Goal: Transaction & Acquisition: Purchase product/service

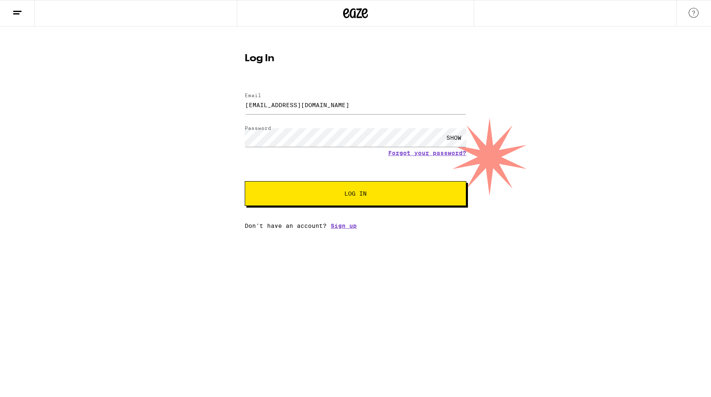
click at [449, 138] on div "SHOW" at bounding box center [453, 137] width 25 height 19
click at [376, 193] on span "Log In" at bounding box center [355, 194] width 155 height 6
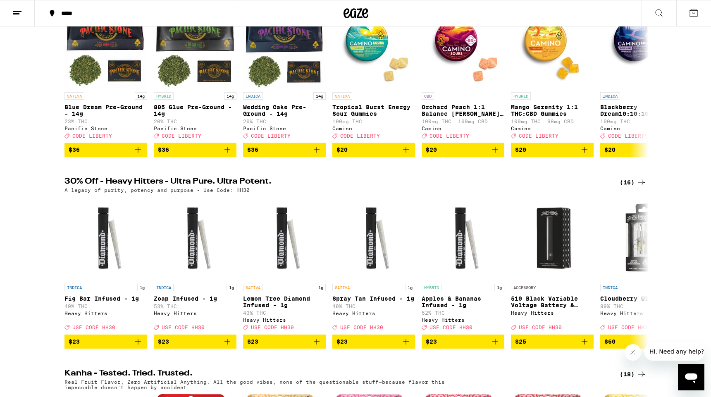
scroll to position [135, 0]
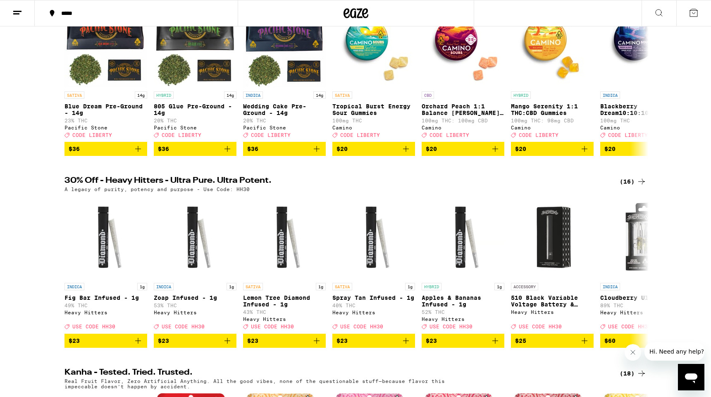
click at [376, 192] on div "A legacy of purity, potency and purpose - Use Code: HH30" at bounding box center [355, 188] width 582 height 5
click at [641, 186] on icon at bounding box center [642, 182] width 10 height 10
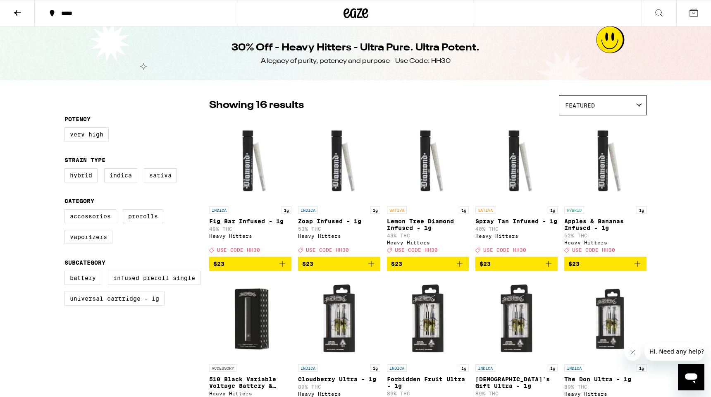
click at [14, 9] on icon at bounding box center [17, 13] width 10 height 10
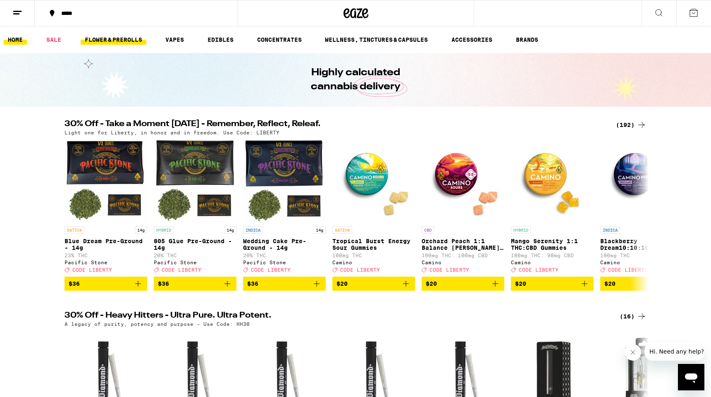
click at [105, 39] on link "FLOWER & PREROLLS" at bounding box center [114, 40] width 66 height 10
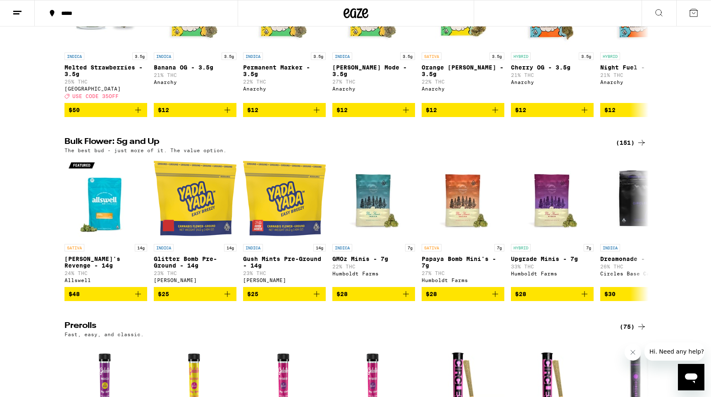
scroll to position [169, 0]
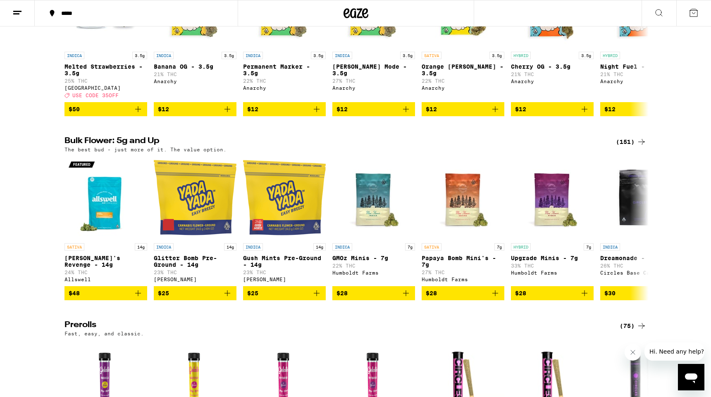
click at [17, 10] on icon at bounding box center [17, 13] width 10 height 10
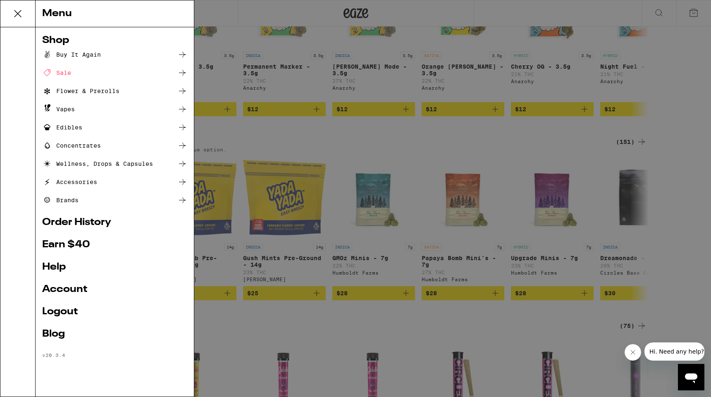
click at [347, 172] on div "Menu Shop Buy It Again Sale Flower & Prerolls Vapes Edibles Concentrates Wellne…" at bounding box center [355, 198] width 711 height 397
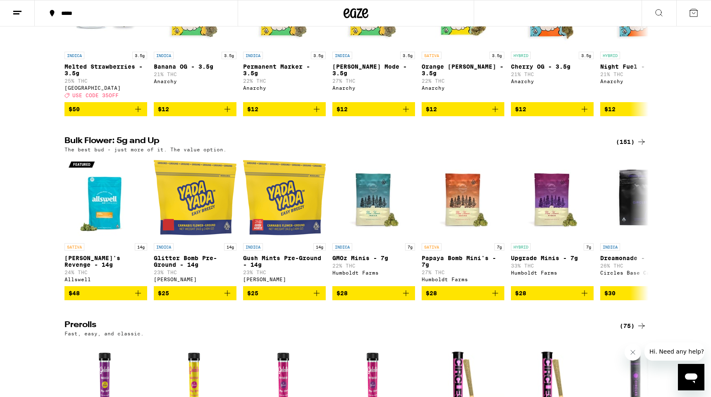
click at [637, 147] on icon at bounding box center [642, 142] width 10 height 10
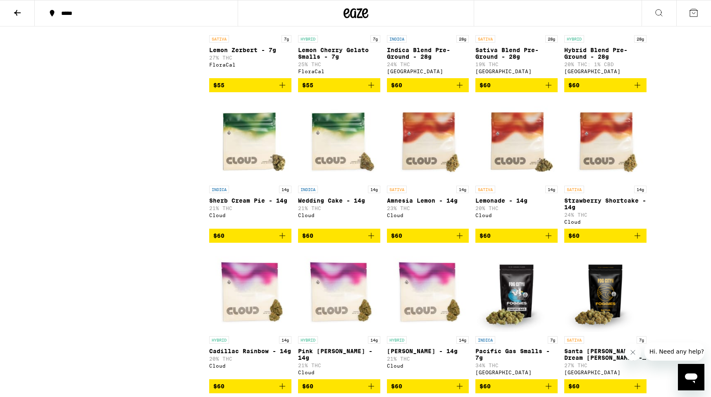
scroll to position [2288, 0]
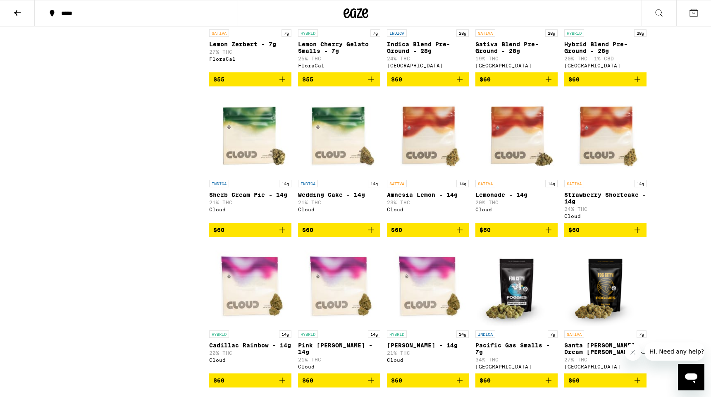
click at [459, 84] on icon "Add to bag" at bounding box center [460, 79] width 10 height 10
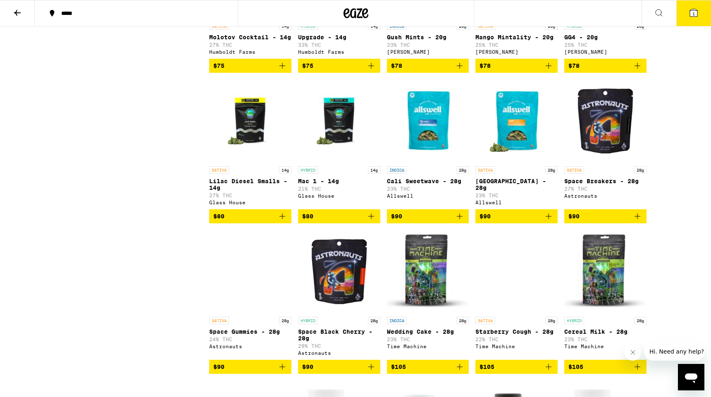
scroll to position [3199, 0]
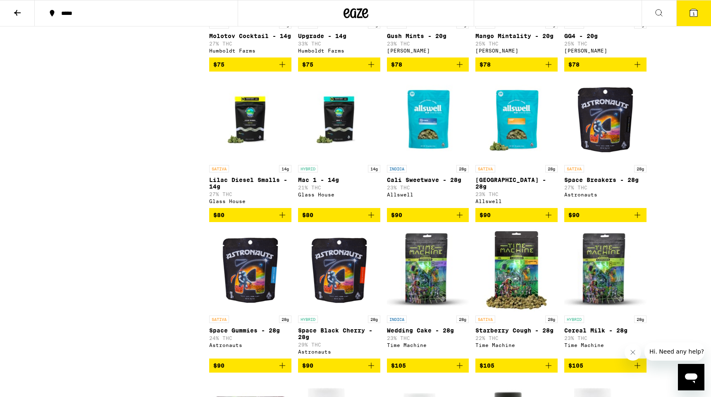
click at [15, 10] on icon at bounding box center [17, 13] width 10 height 10
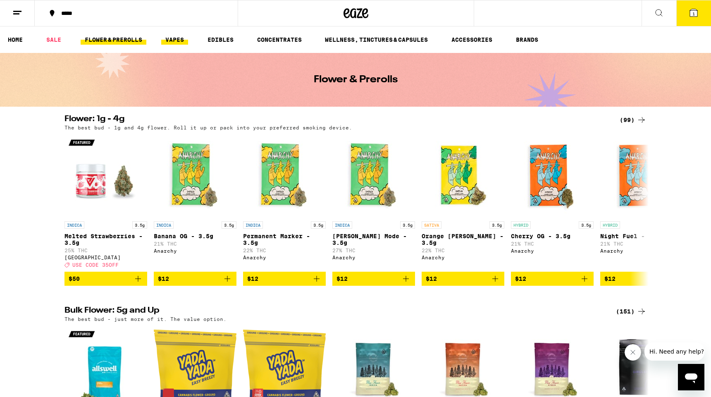
click at [176, 38] on link "VAPES" at bounding box center [174, 40] width 27 height 10
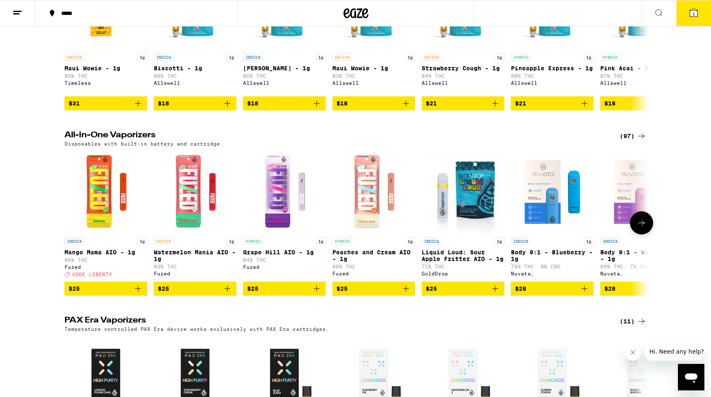
scroll to position [354, 0]
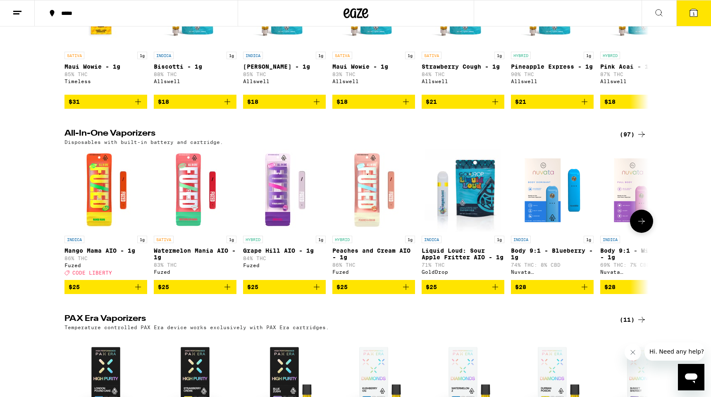
click at [496, 168] on img "Open page for Liquid Loud: Sour Apple Fritter AIO - 1g from GoldDrop" at bounding box center [463, 190] width 76 height 83
click at [634, 134] on div "(97)" at bounding box center [633, 134] width 27 height 10
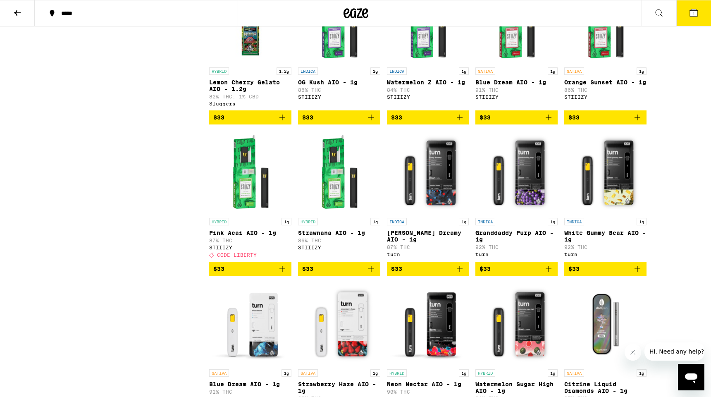
scroll to position [1661, 0]
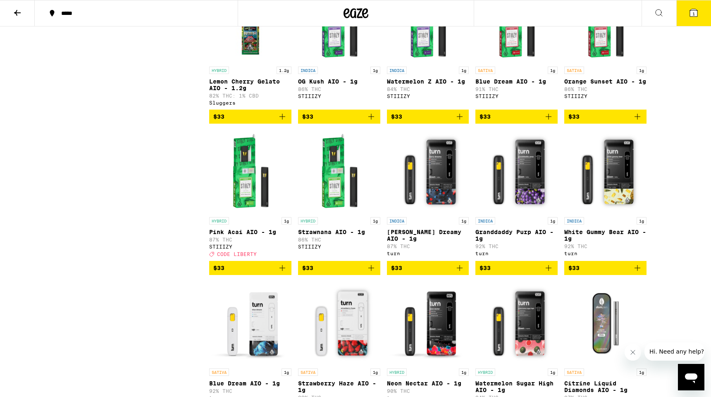
click at [281, 273] on icon "Add to bag" at bounding box center [282, 268] width 10 height 10
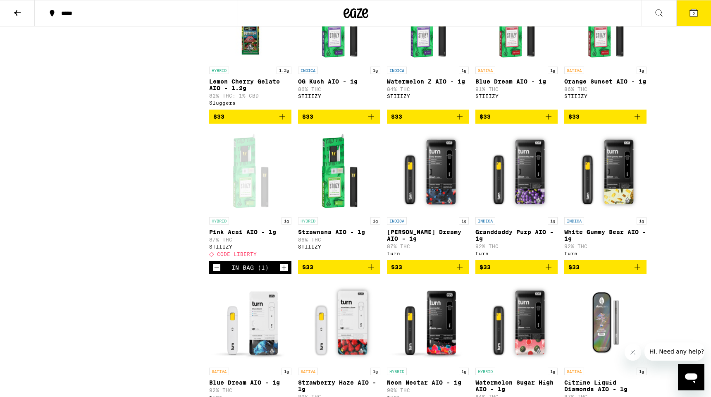
click at [281, 272] on icon "Increment" at bounding box center [283, 267] width 7 height 10
click at [280, 272] on icon "Increment" at bounding box center [283, 267] width 7 height 10
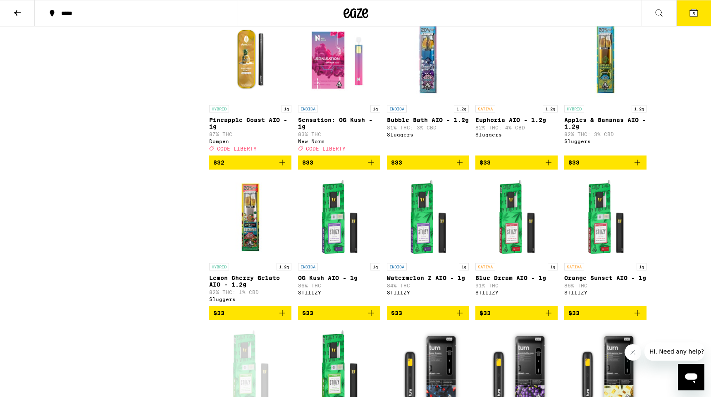
scroll to position [1464, 0]
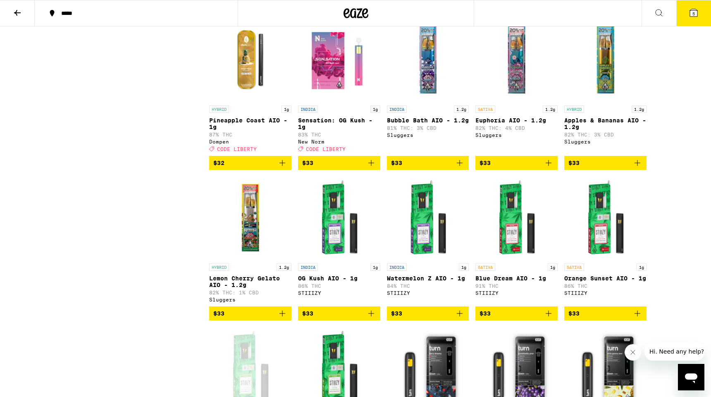
click at [14, 12] on icon at bounding box center [17, 13] width 10 height 10
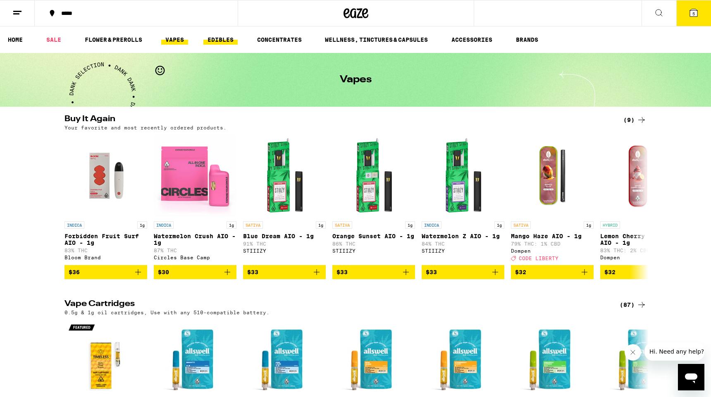
click at [224, 36] on link "EDIBLES" at bounding box center [220, 40] width 34 height 10
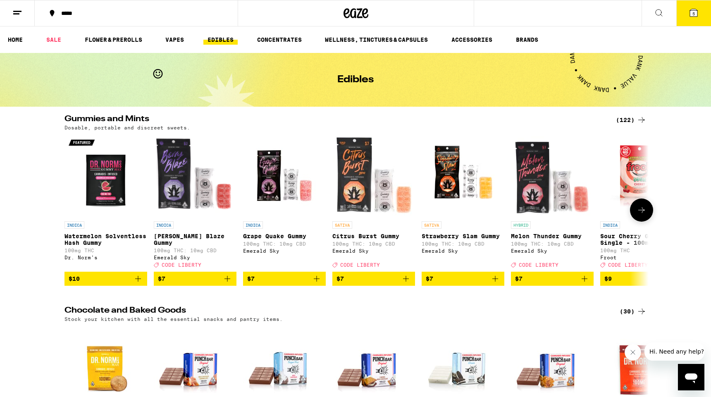
click at [641, 209] on icon at bounding box center [642, 210] width 10 height 10
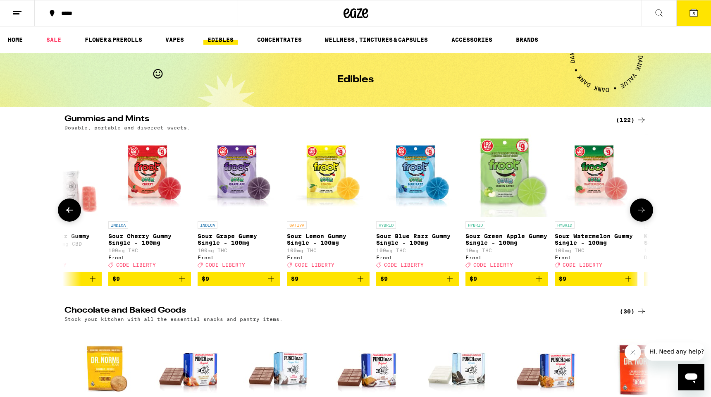
scroll to position [0, 492]
click at [623, 118] on div "(122)" at bounding box center [631, 120] width 31 height 10
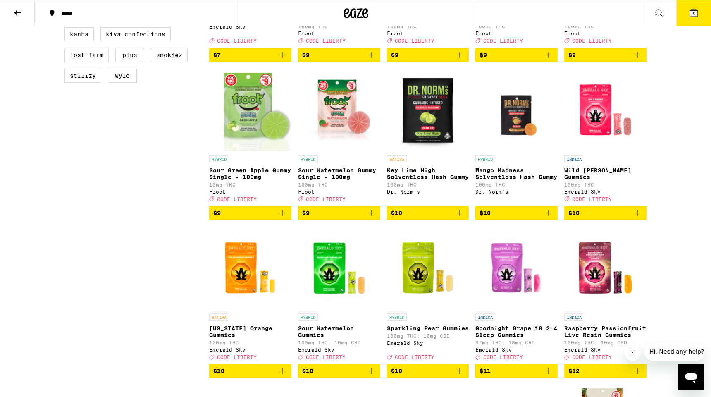
scroll to position [368, 0]
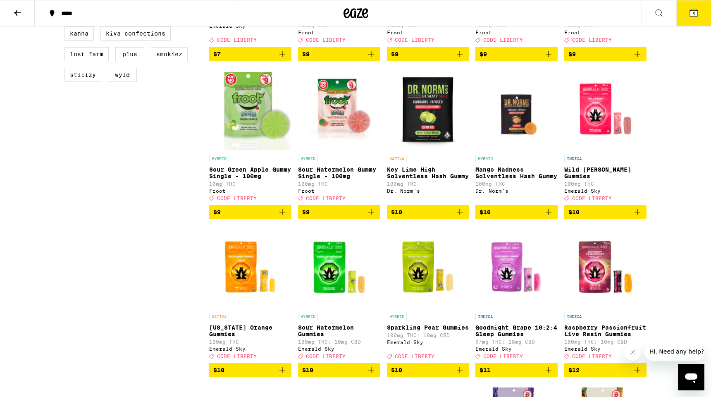
click at [570, 74] on img "Open page for Wild Berry Gummies from Emerald Sky" at bounding box center [605, 109] width 82 height 83
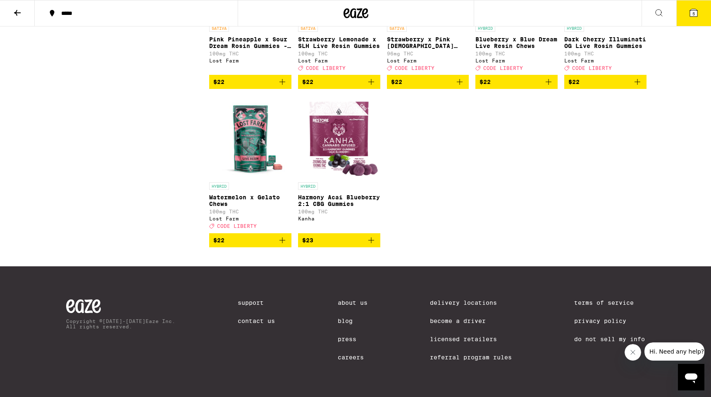
scroll to position [3767, 0]
click at [244, 178] on img "Open page for Watermelon x Gelato Chews from Lost Farm" at bounding box center [250, 136] width 82 height 83
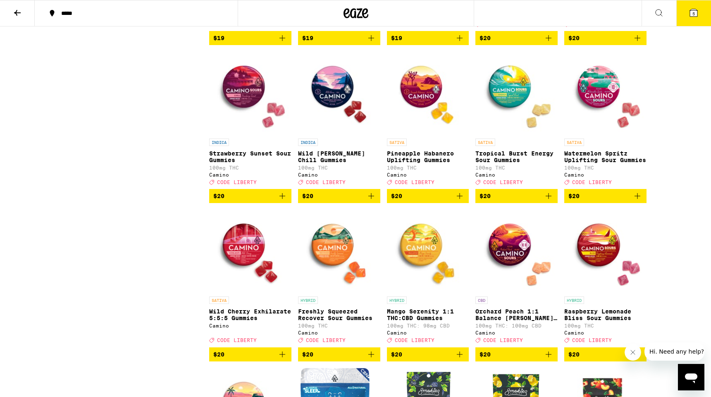
scroll to position [2214, 0]
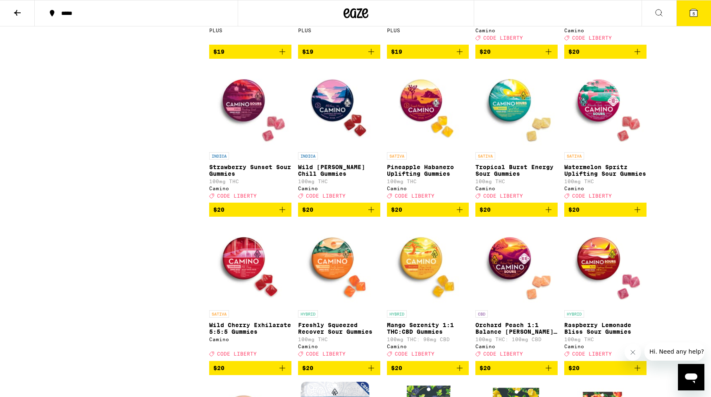
click at [282, 215] on icon "Add to bag" at bounding box center [282, 210] width 10 height 10
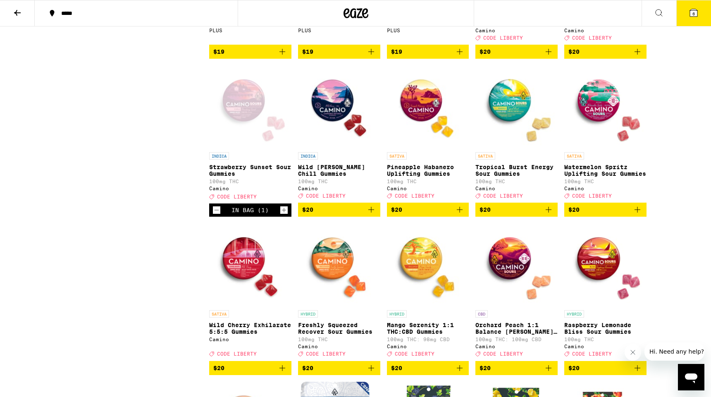
click at [370, 215] on icon "Add to bag" at bounding box center [371, 210] width 10 height 10
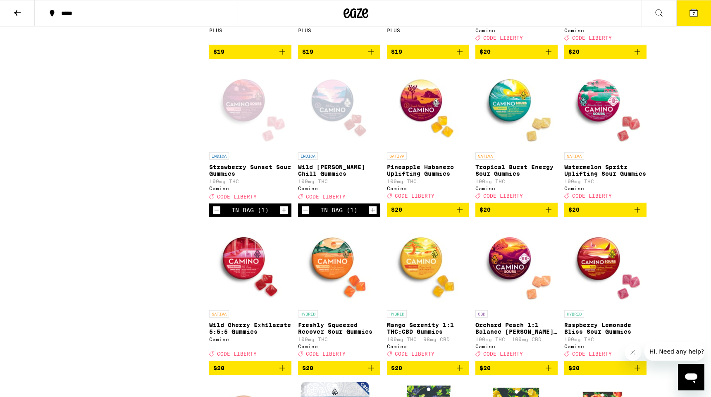
click at [692, 13] on span "7" at bounding box center [693, 13] width 2 height 5
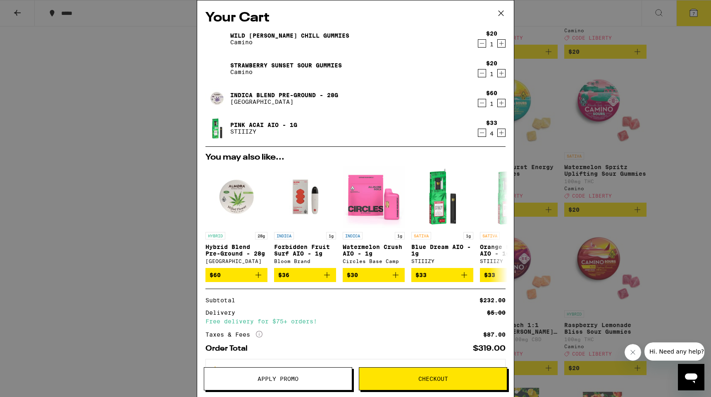
click at [289, 380] on span "Apply Promo" at bounding box center [278, 379] width 41 height 6
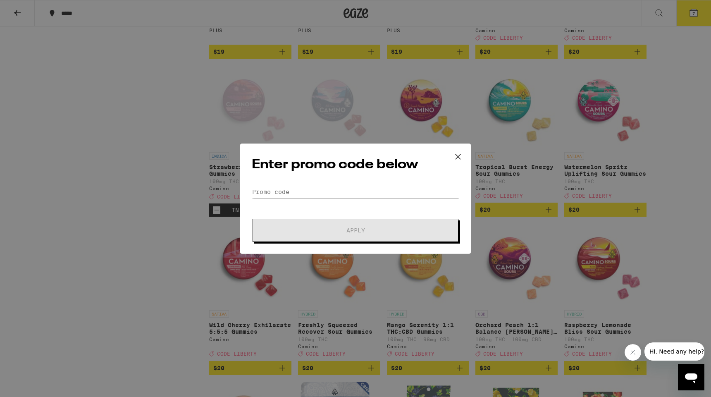
click at [289, 379] on div "Enter promo code below Promo Code Apply" at bounding box center [355, 198] width 711 height 397
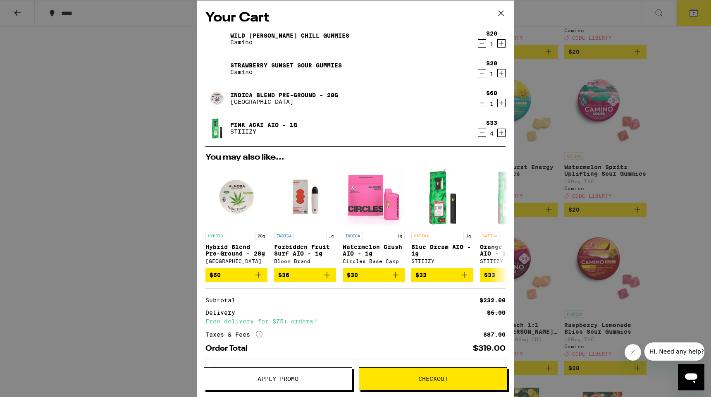
click at [289, 379] on span "Apply Promo" at bounding box center [278, 379] width 41 height 6
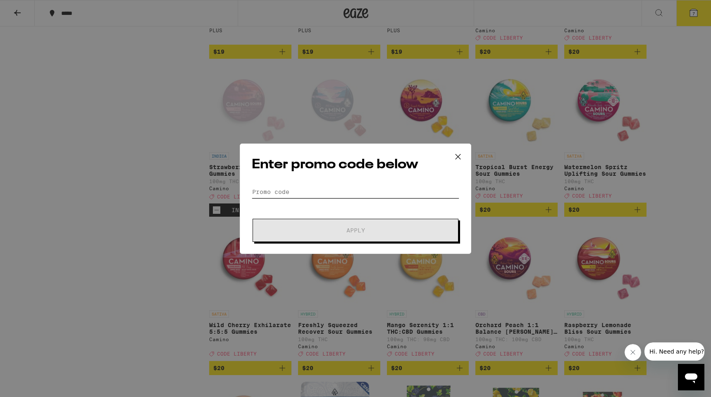
click at [286, 194] on input "Promo Code" at bounding box center [356, 192] width 208 height 12
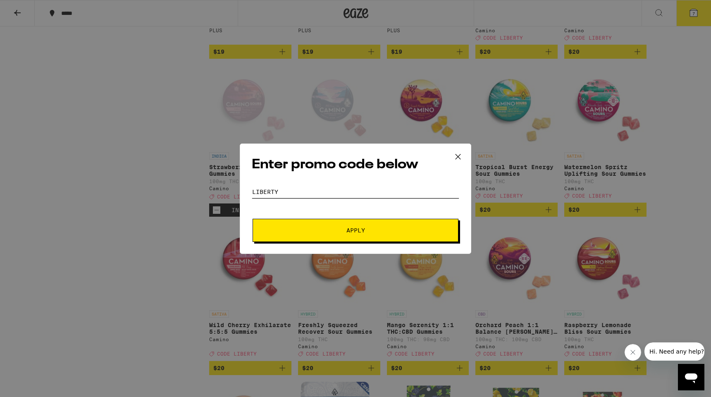
type input "liberty"
click at [325, 226] on button "Apply" at bounding box center [356, 230] width 206 height 23
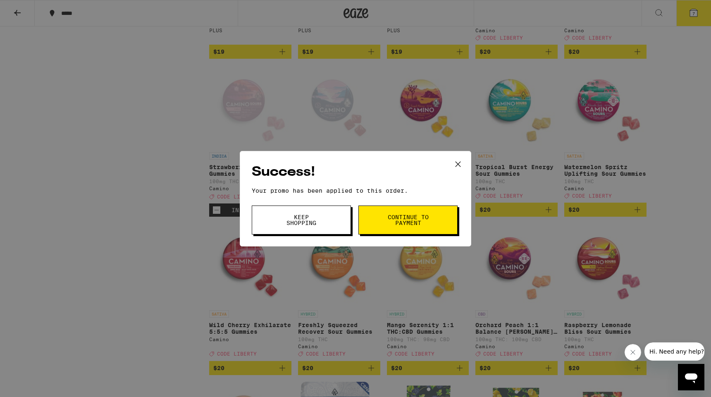
click at [396, 224] on span "Continue to payment" at bounding box center [408, 220] width 42 height 12
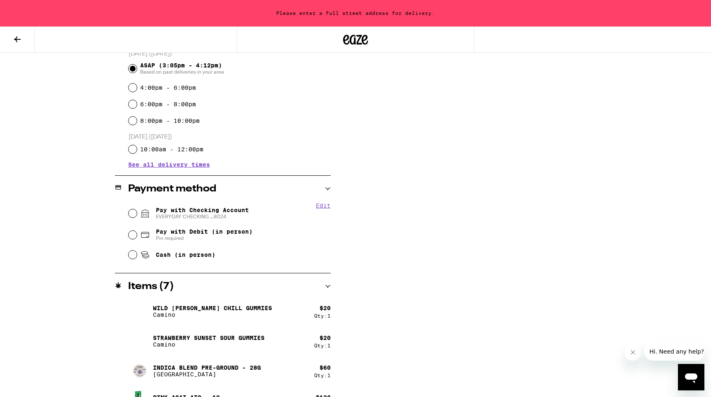
scroll to position [256, 0]
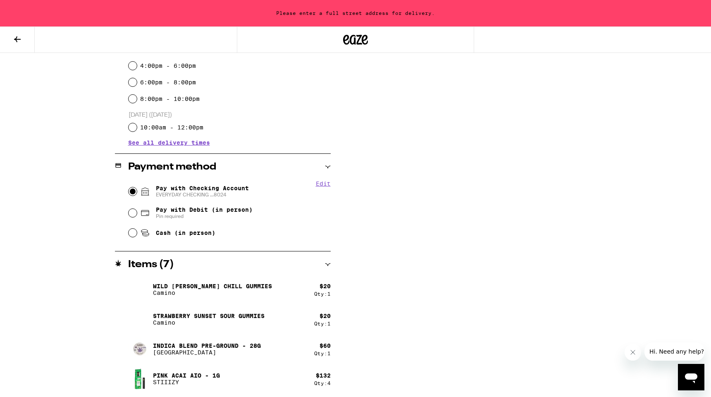
click at [131, 192] on input "Pay with Checking Account EVERYDAY CHECKING ...8024" at bounding box center [133, 191] width 8 height 8
radio input "true"
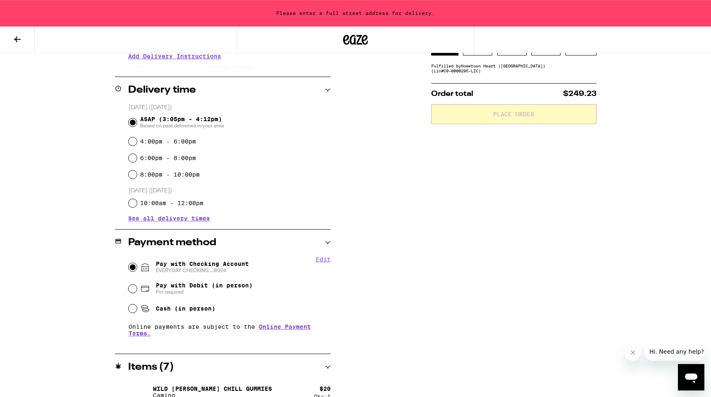
scroll to position [0, 0]
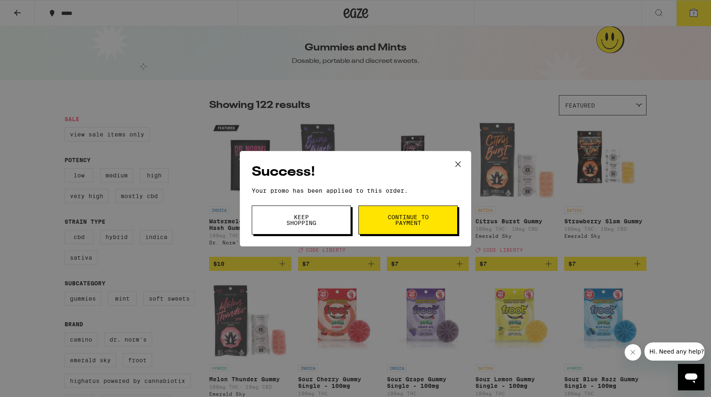
click at [307, 218] on span "Keep Shopping" at bounding box center [301, 220] width 42 height 12
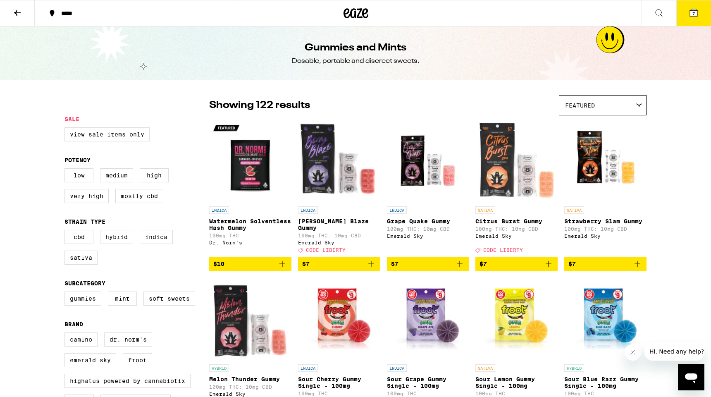
click at [693, 10] on icon at bounding box center [693, 12] width 7 height 7
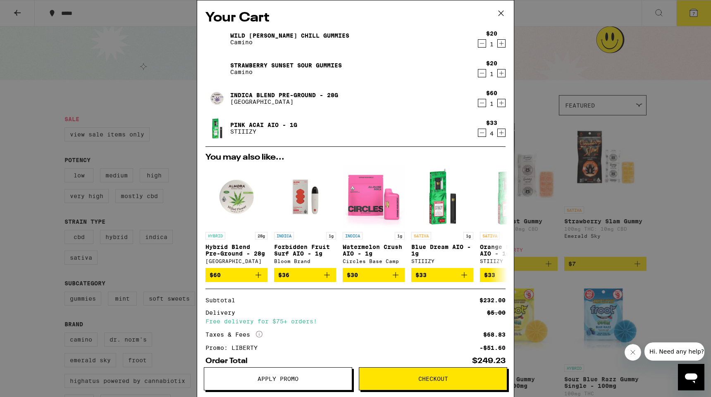
click at [480, 134] on icon "Decrement" at bounding box center [481, 133] width 7 height 10
click at [480, 45] on icon "Decrement" at bounding box center [481, 43] width 7 height 10
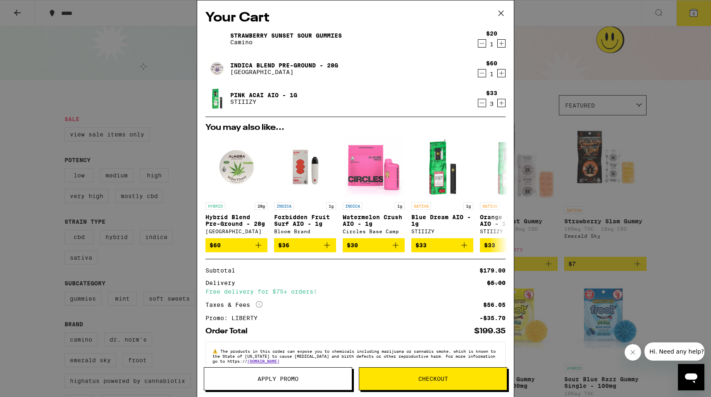
click at [298, 377] on span "Apply Promo" at bounding box center [278, 379] width 41 height 6
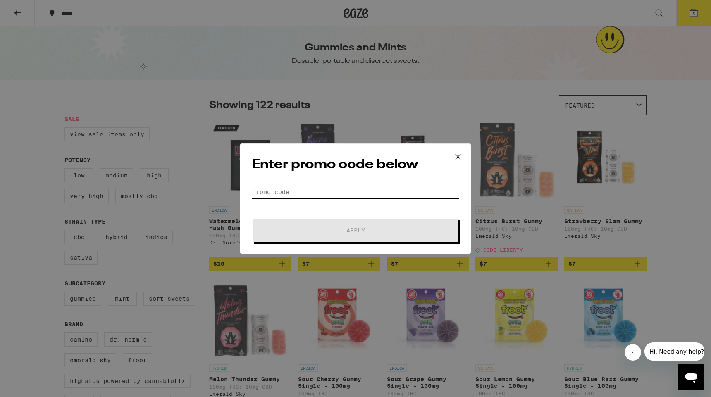
click at [285, 192] on input "Promo Code" at bounding box center [356, 192] width 208 height 12
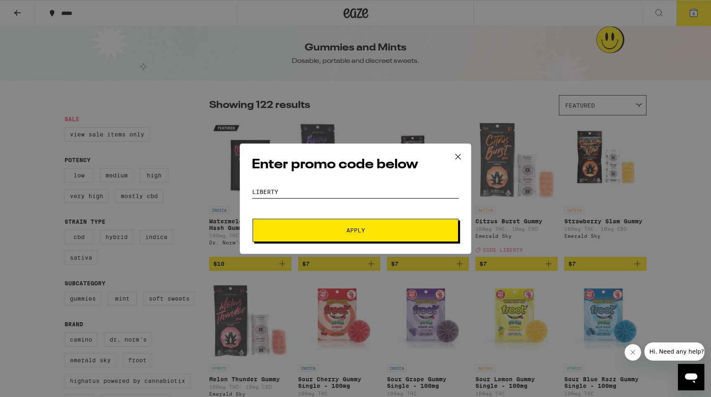
type input "liberty"
click at [330, 228] on span "Apply" at bounding box center [355, 230] width 149 height 6
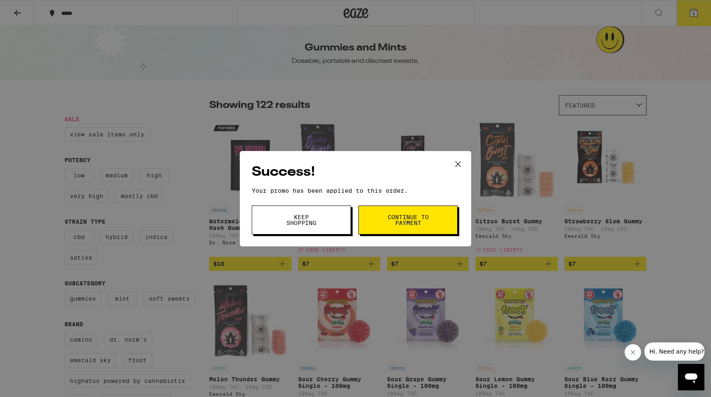
click at [387, 225] on button "Continue to payment" at bounding box center [407, 219] width 99 height 29
click at [289, 222] on span "Keep Shopping" at bounding box center [301, 220] width 42 height 12
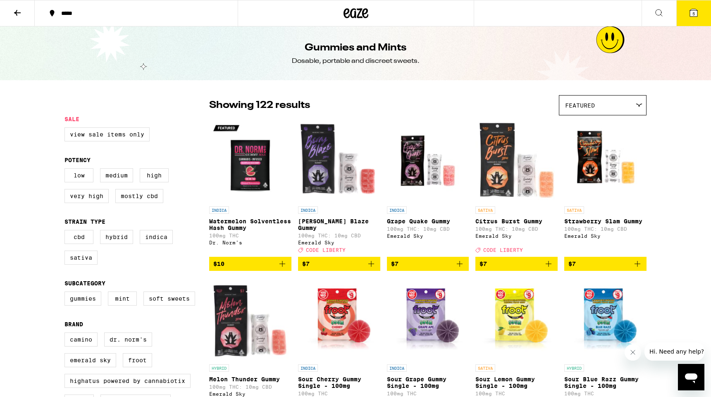
click at [693, 15] on span "5" at bounding box center [693, 13] width 2 height 5
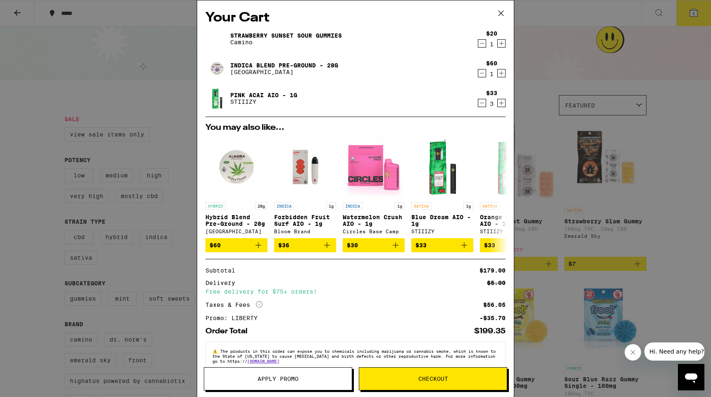
click at [501, 105] on icon "Increment" at bounding box center [501, 103] width 7 height 10
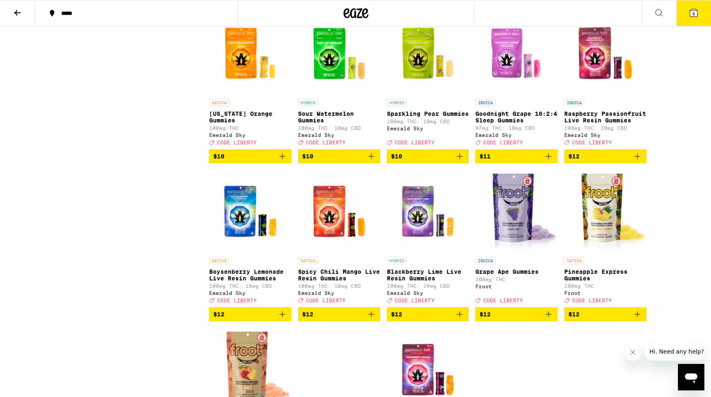
scroll to position [581, 0]
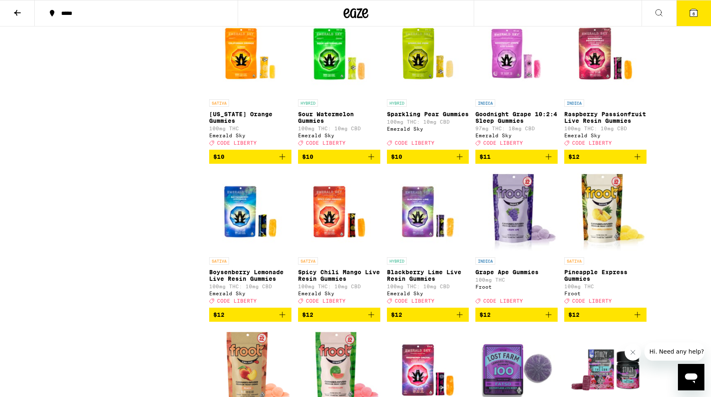
click at [511, 222] on img "Open page for Grape Ape Gummies from Froot" at bounding box center [516, 211] width 82 height 83
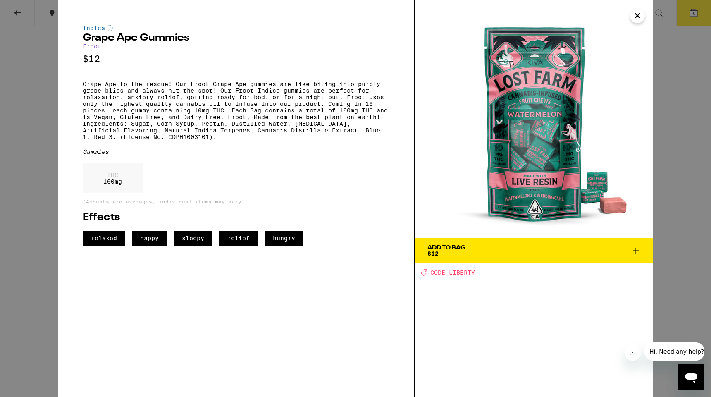
click at [638, 248] on icon at bounding box center [636, 251] width 10 height 10
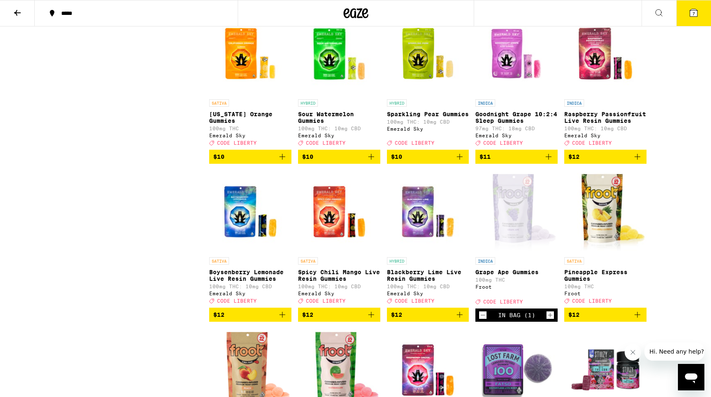
click at [691, 14] on icon at bounding box center [693, 12] width 7 height 7
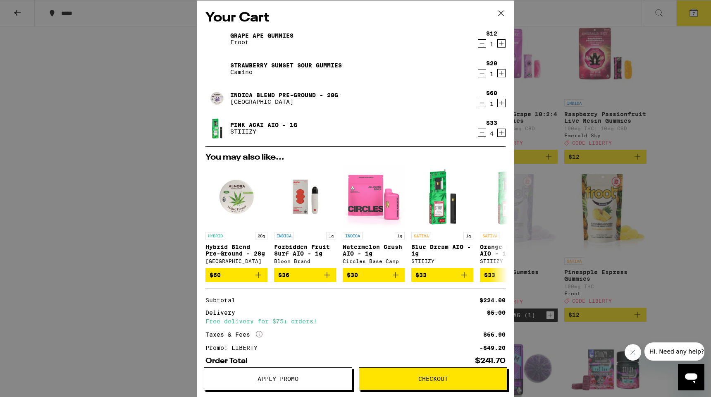
click at [499, 43] on icon "Increment" at bounding box center [501, 43] width 7 height 10
click at [480, 72] on icon "Decrement" at bounding box center [481, 73] width 7 height 10
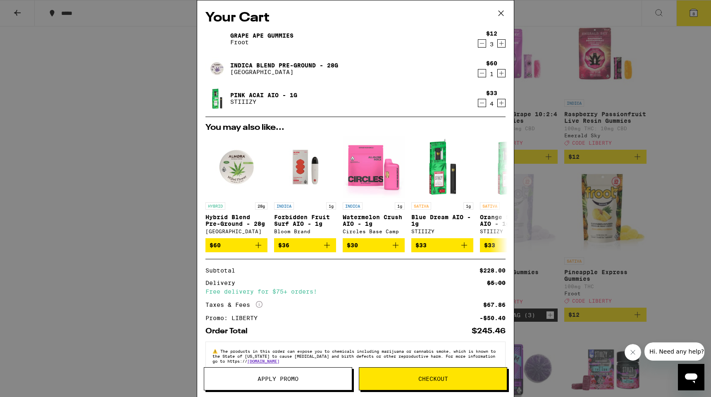
click at [385, 73] on div "Indica Blend Pre-Ground - 28g Almora Farm" at bounding box center [339, 68] width 268 height 23
click at [413, 375] on button "Checkout" at bounding box center [433, 378] width 148 height 23
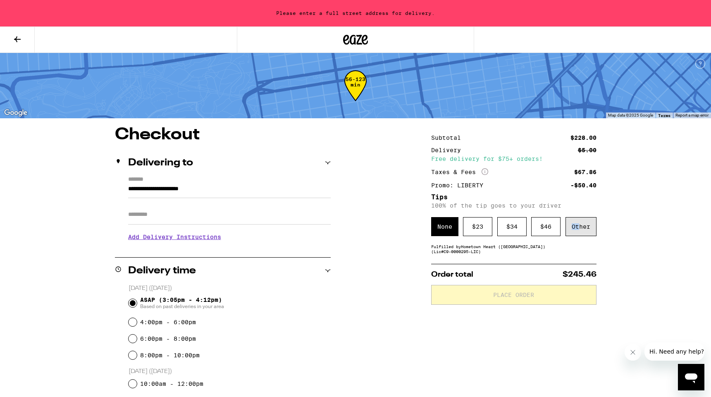
click at [578, 225] on div "Other" at bounding box center [581, 226] width 31 height 19
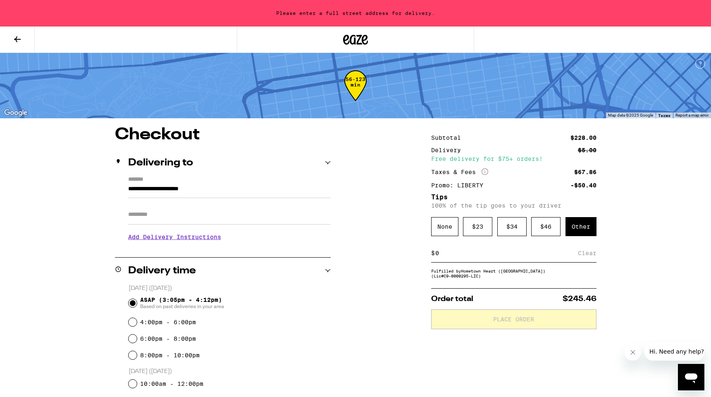
click at [578, 225] on div "Other" at bounding box center [581, 226] width 31 height 19
click at [446, 256] on input at bounding box center [506, 252] width 143 height 7
click at [446, 256] on input "7" at bounding box center [508, 252] width 147 height 7
type input "7"
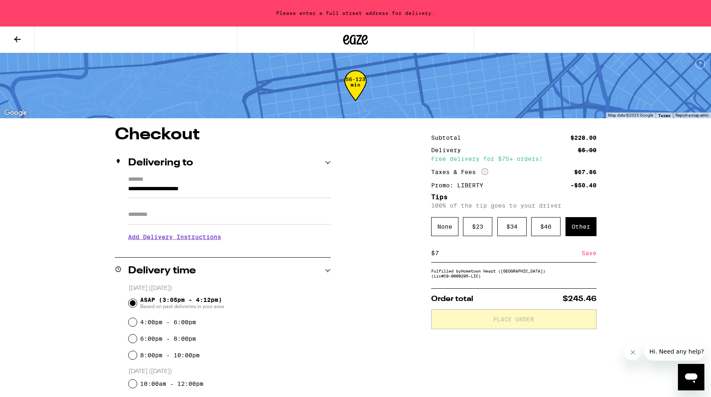
click at [591, 255] on div "Save" at bounding box center [589, 253] width 15 height 18
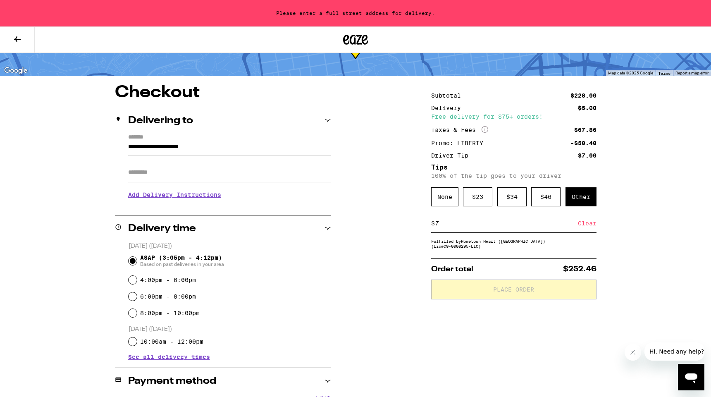
scroll to position [41, 0]
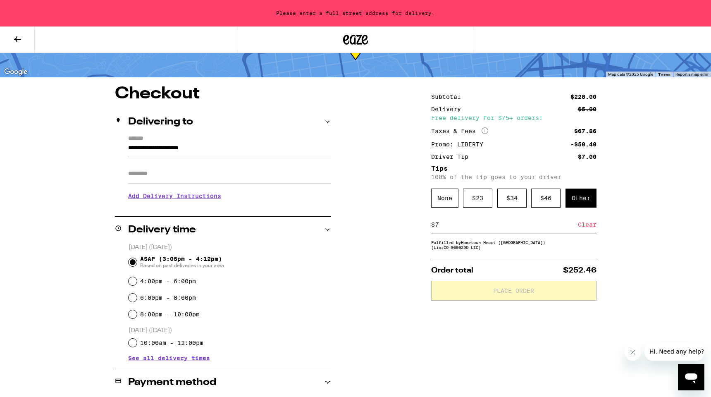
click at [241, 154] on input "**********" at bounding box center [229, 150] width 203 height 14
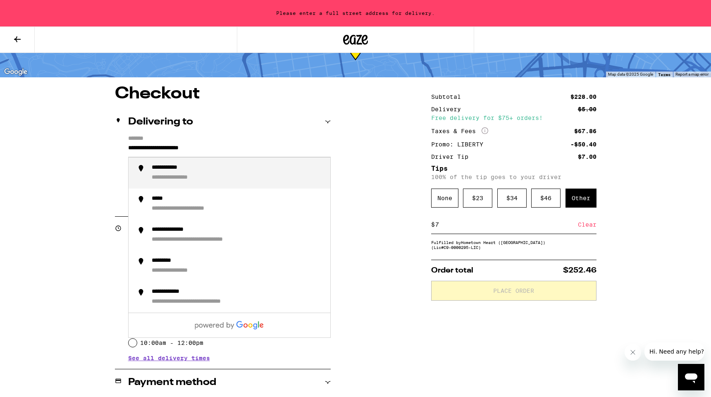
drag, startPoint x: 241, startPoint y: 154, endPoint x: 110, endPoint y: 143, distance: 131.1
click at [128, 143] on input "**********" at bounding box center [229, 150] width 203 height 14
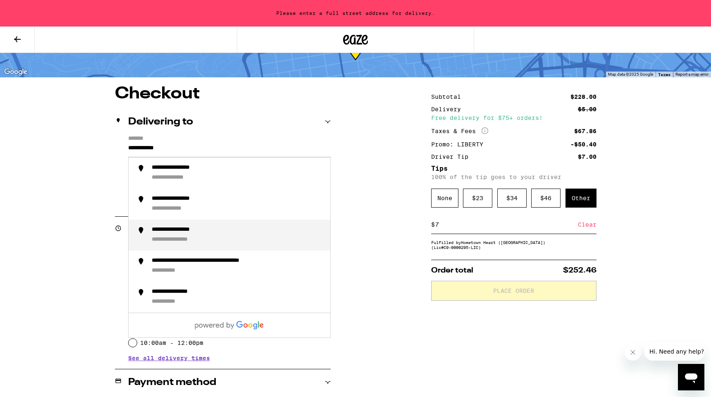
click at [182, 236] on div "**********" at bounding box center [238, 235] width 172 height 18
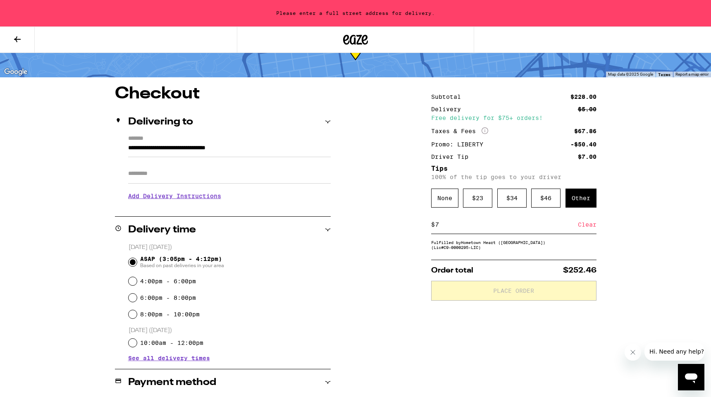
type input "**********"
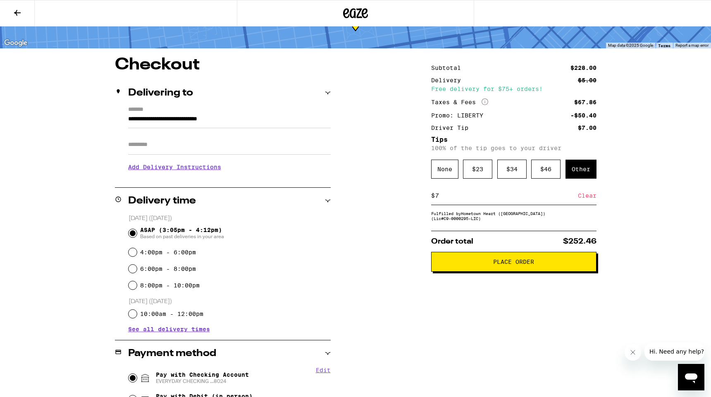
scroll to position [41, 0]
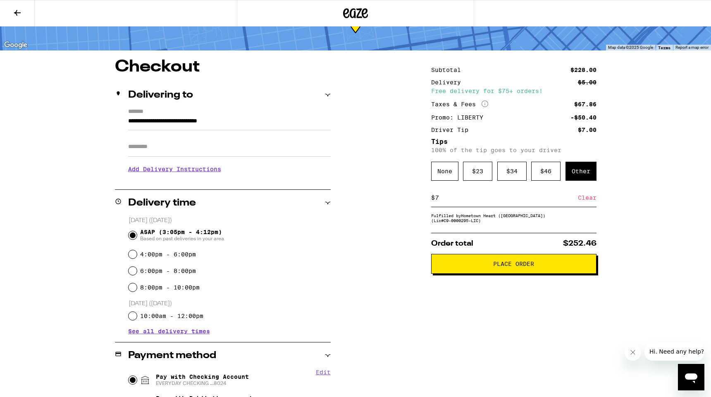
click at [468, 267] on span "Place Order" at bounding box center [513, 264] width 151 height 6
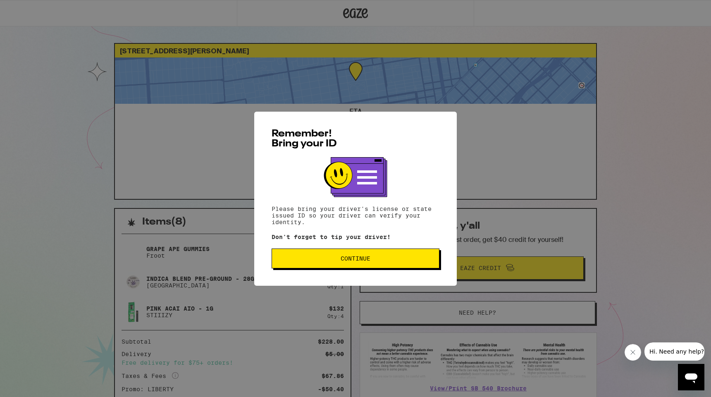
click at [376, 267] on button "Continue" at bounding box center [356, 258] width 168 height 20
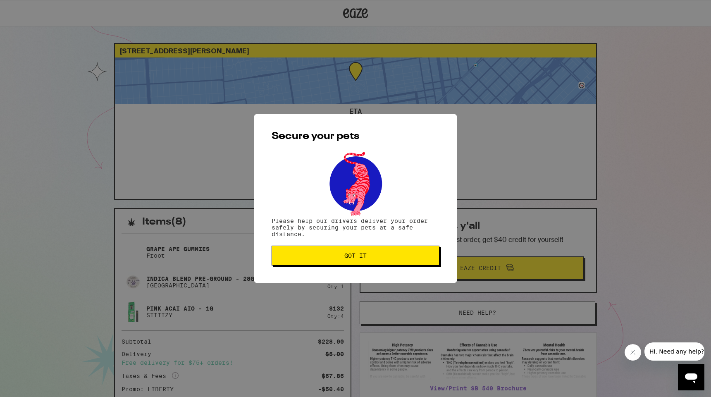
click at [369, 256] on span "Got it" at bounding box center [356, 256] width 154 height 6
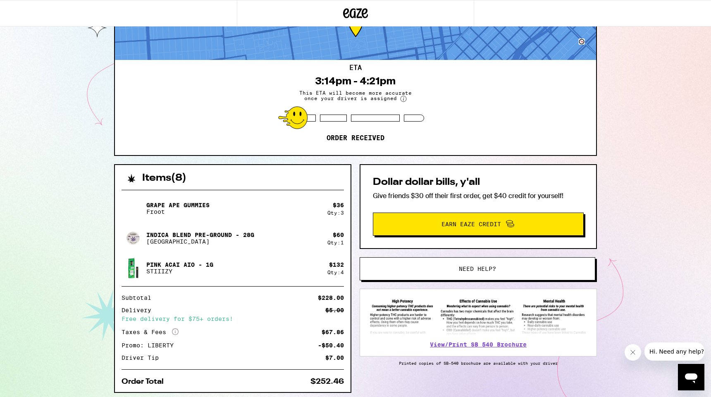
scroll to position [73, 0]
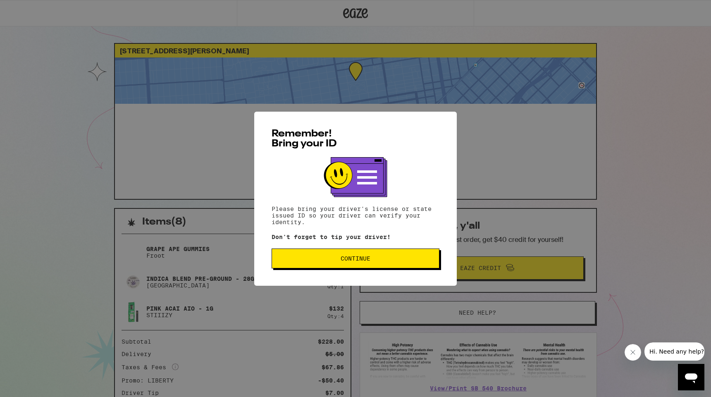
click at [389, 259] on span "Continue" at bounding box center [356, 258] width 154 height 6
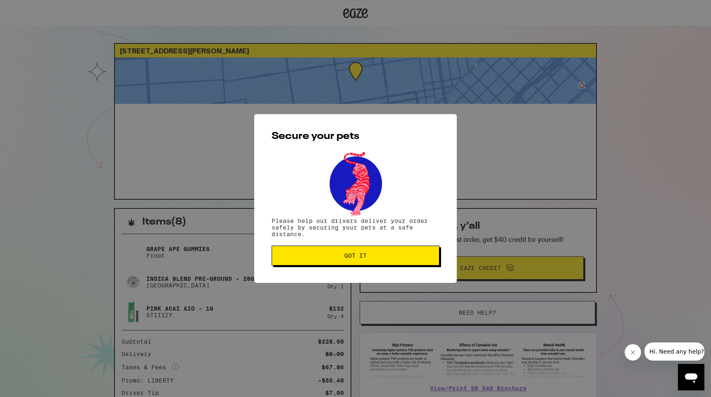
click at [374, 254] on span "Got it" at bounding box center [356, 256] width 154 height 6
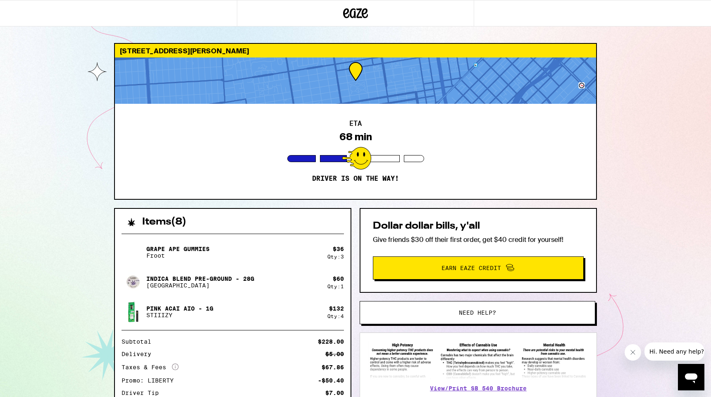
click at [441, 153] on div "ETA 68 min Driver is on the way!" at bounding box center [355, 151] width 481 height 95
click at [87, 21] on div at bounding box center [118, 13] width 237 height 26
click at [191, 104] on div "ETA 68 min Driver is on the way!" at bounding box center [355, 151] width 481 height 95
click at [50, 220] on div "[STREET_ADDRESS][PERSON_NAME] ETA 68 min Driver is on the way! Items ( 8 ) Grap…" at bounding box center [355, 230] width 711 height 461
click at [58, 1] on div at bounding box center [118, 13] width 237 height 26
